Goal: Task Accomplishment & Management: Manage account settings

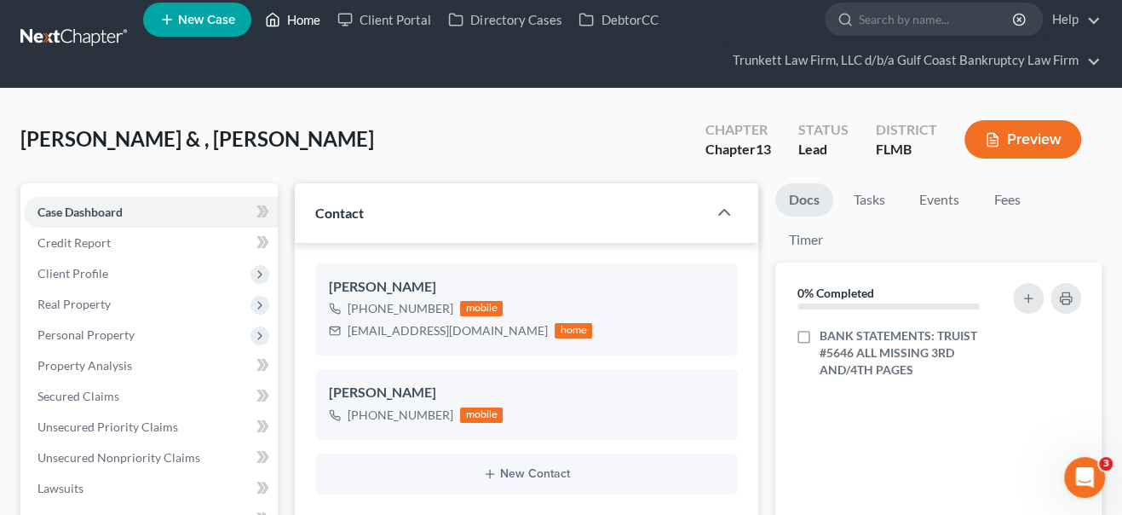
click at [298, 17] on link "Home" at bounding box center [292, 19] width 72 height 31
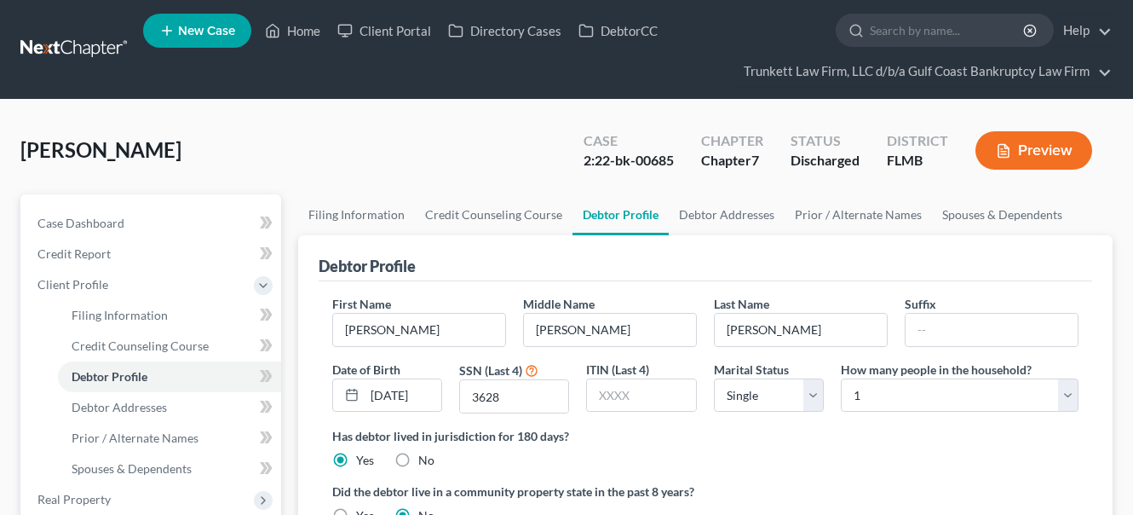
select select "0"
click at [313, 33] on link "Home" at bounding box center [292, 30] width 72 height 31
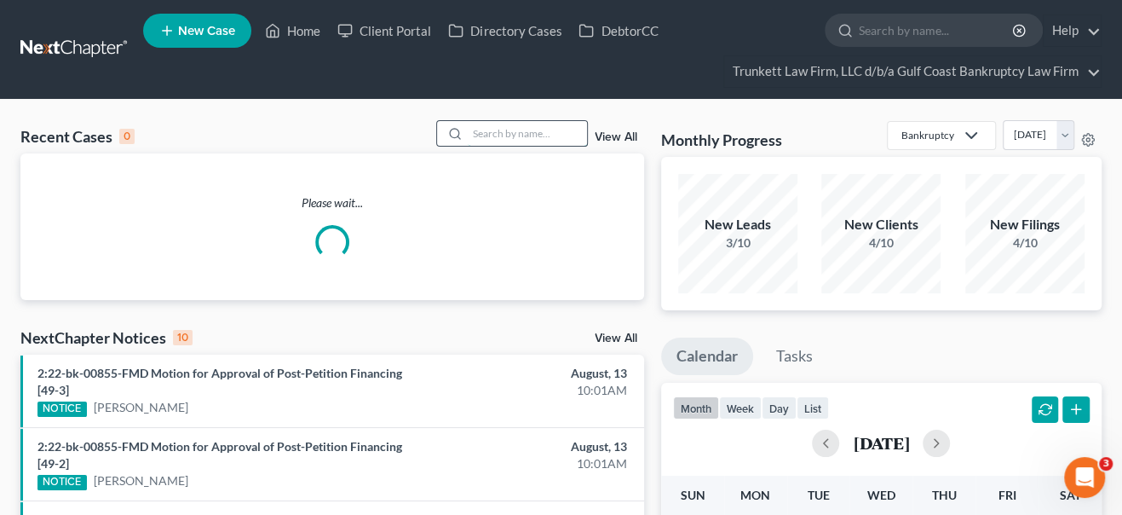
click at [485, 138] on input "search" at bounding box center [527, 133] width 119 height 25
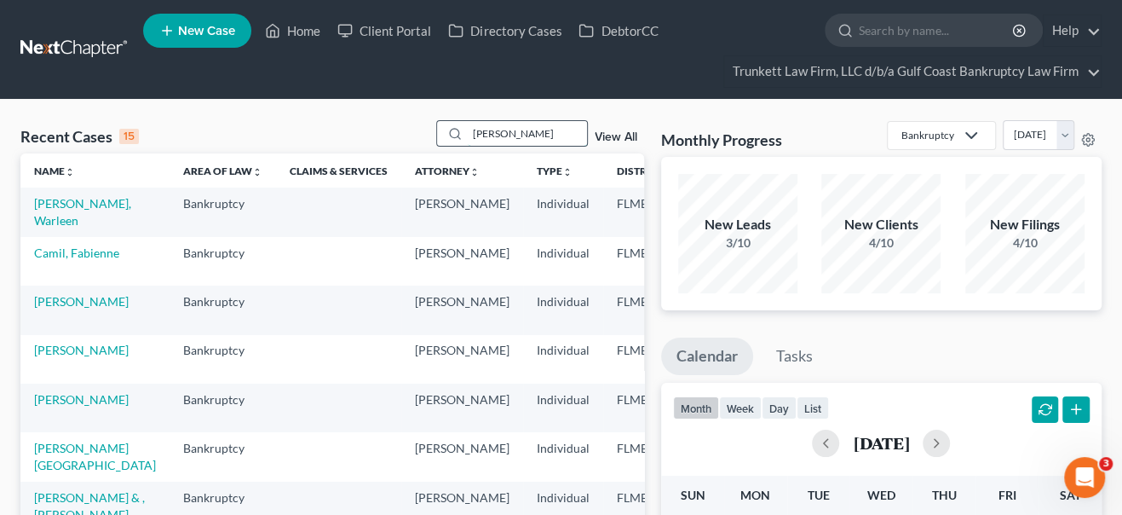
type input "phillips"
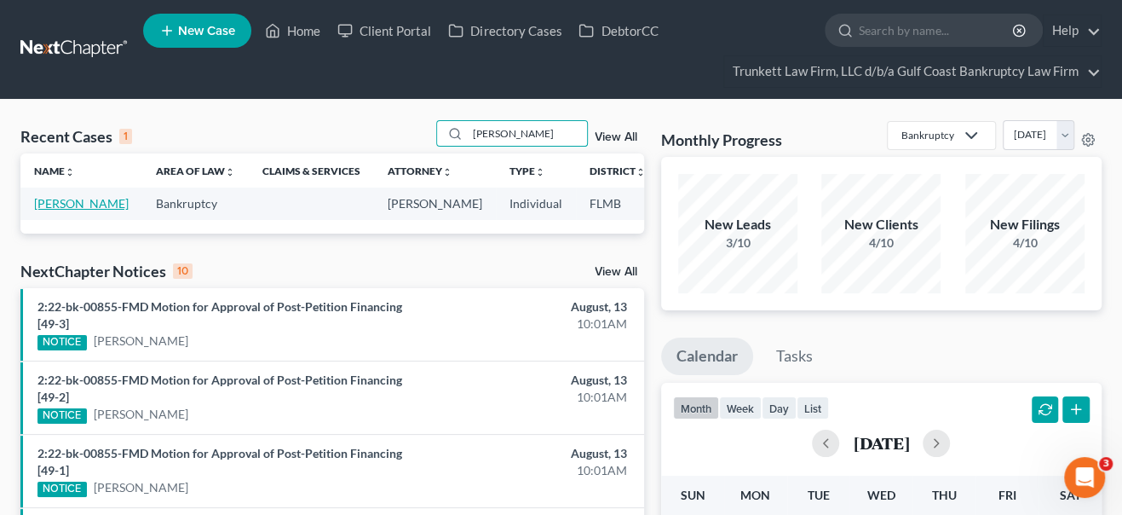
click at [62, 210] on link "[PERSON_NAME]" at bounding box center [81, 203] width 95 height 14
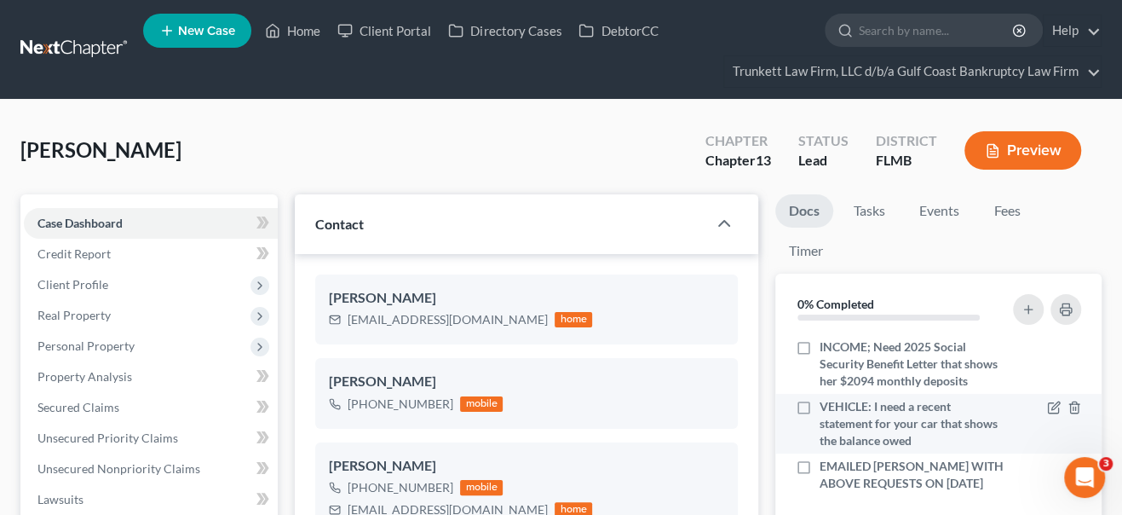
scroll to position [77, 0]
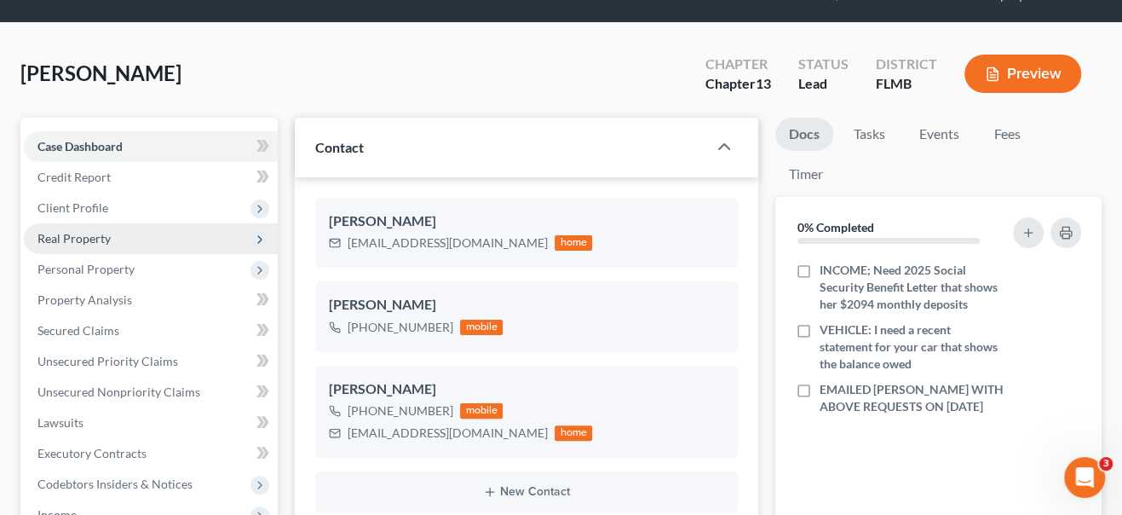
click at [84, 238] on span "Real Property" at bounding box center [73, 238] width 73 height 14
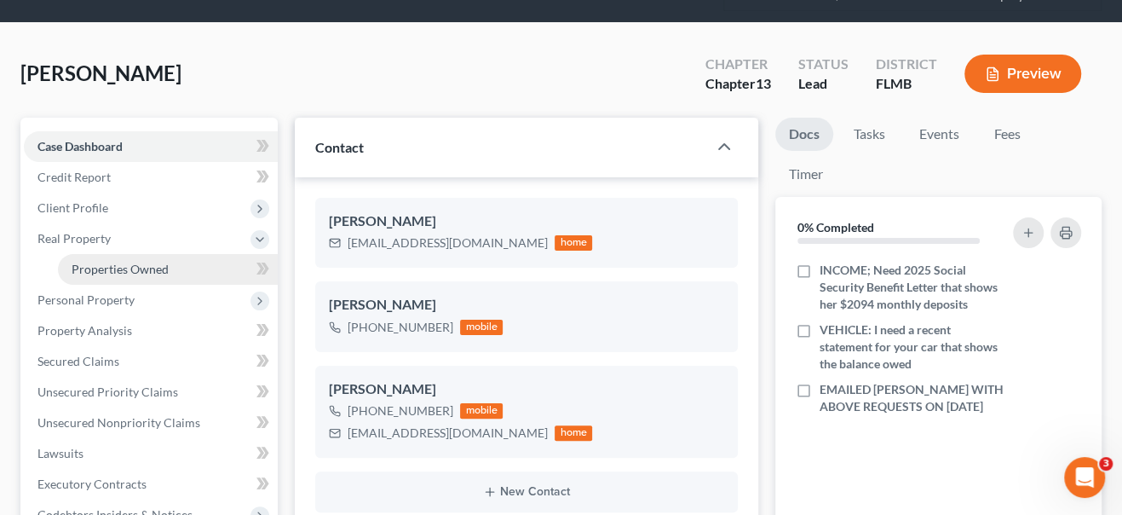
click at [84, 271] on span "Properties Owned" at bounding box center [120, 269] width 97 height 14
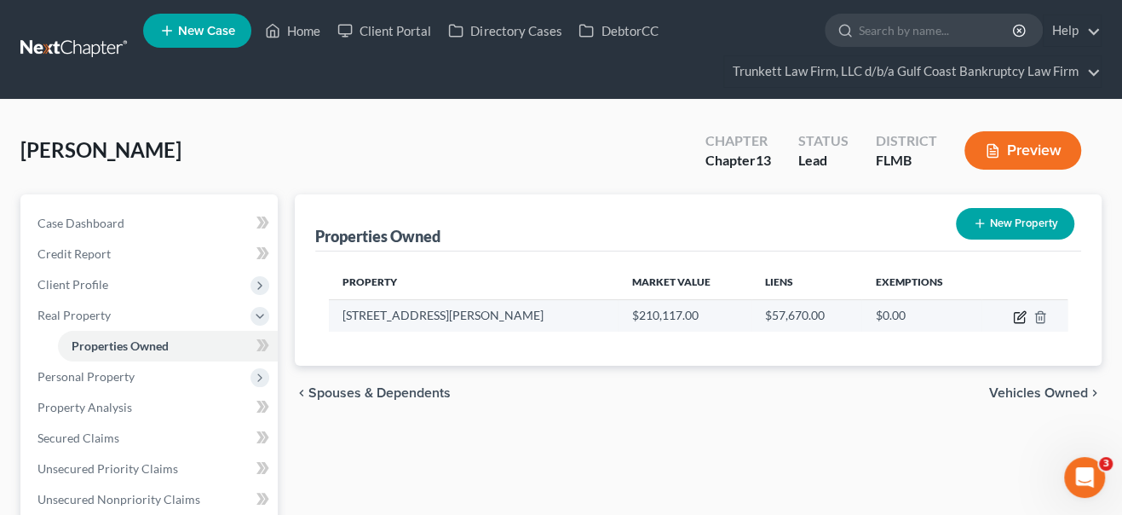
click at [1017, 317] on icon "button" at bounding box center [1021, 315] width 8 height 8
select select "9"
select select "3"
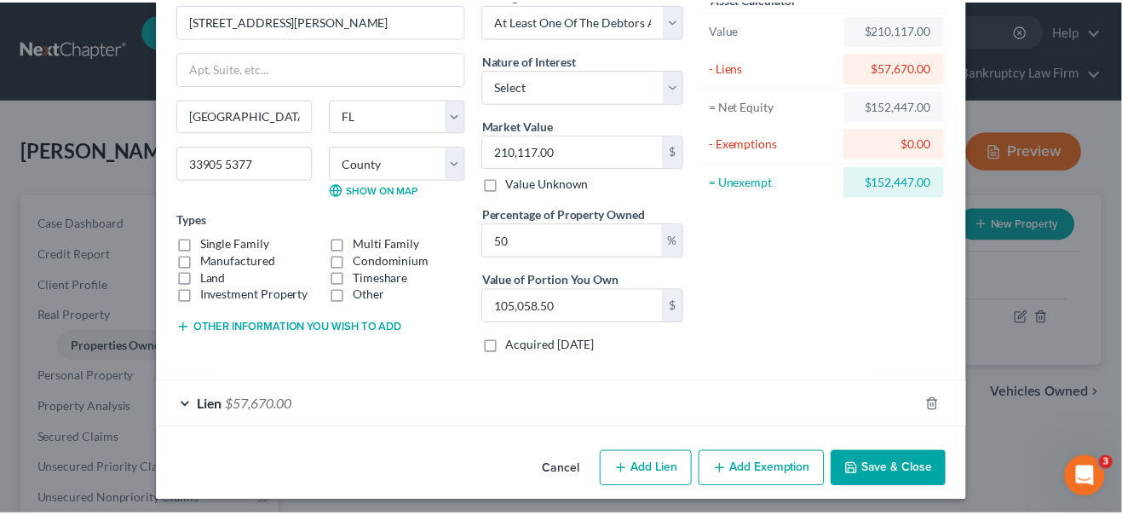
scroll to position [95, 0]
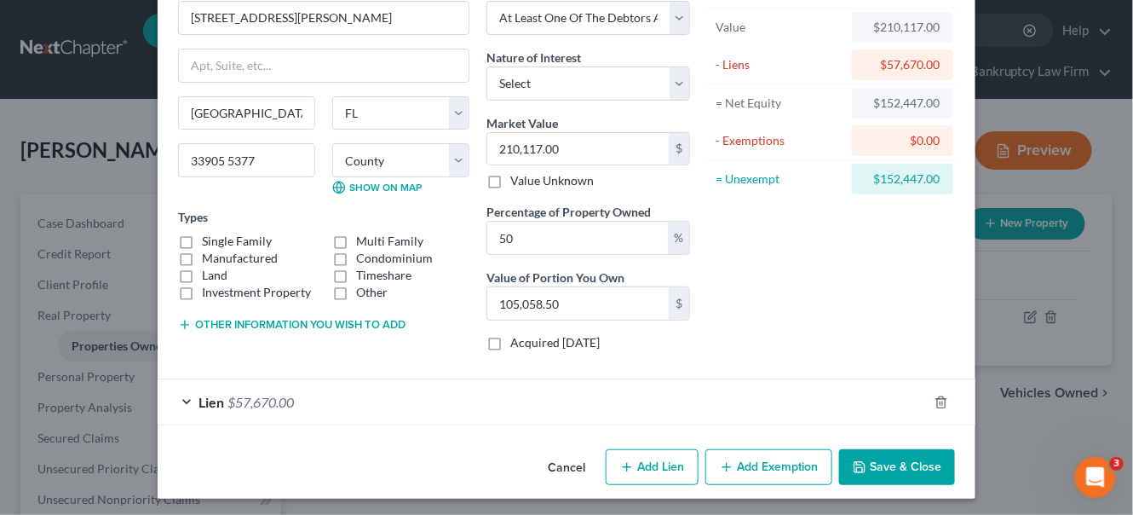
drag, startPoint x: 856, startPoint y: 469, endPoint x: 845, endPoint y: 469, distance: 11.1
click at [855, 469] on icon "button" at bounding box center [860, 467] width 10 height 10
